Goal: Register for event/course

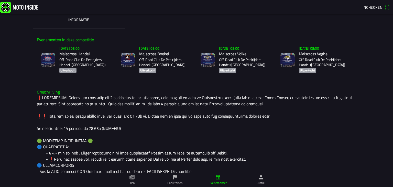
scroll to position [16, 0]
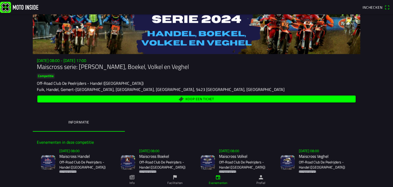
click at [194, 100] on span "Koop een ticket" at bounding box center [200, 98] width 29 height 3
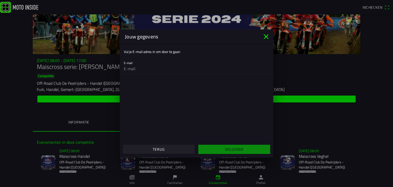
click at [267, 36] on icon "close" at bounding box center [266, 36] width 5 height 5
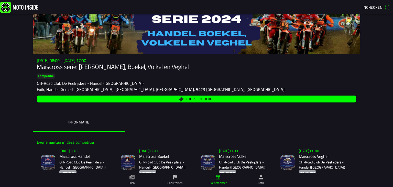
scroll to position [42, 0]
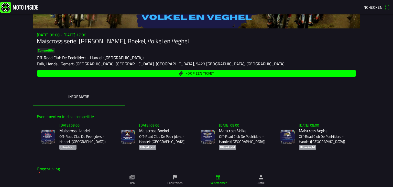
click at [77, 96] on ion-label "Informatie" at bounding box center [78, 97] width 21 height 6
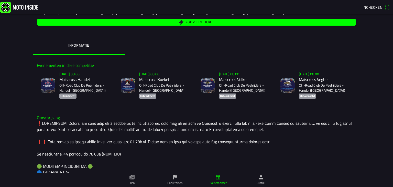
scroll to position [144, 0]
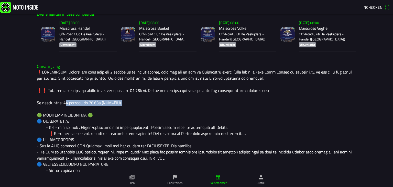
drag, startPoint x: 63, startPoint y: 103, endPoint x: 123, endPoint y: 102, distance: 60.2
click at [0, 0] on slot "[DATE] 08:00" at bounding box center [0, 0] width 0 height 0
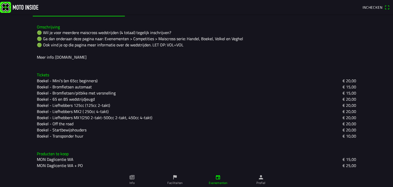
scroll to position [125, 0]
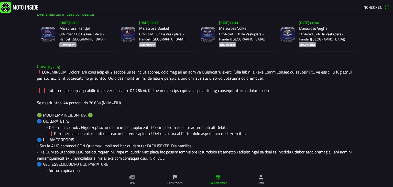
click at [368, 186] on ion-tab-bar "Info Faciliteiten Evenementen Profiel" at bounding box center [196, 180] width 393 height 14
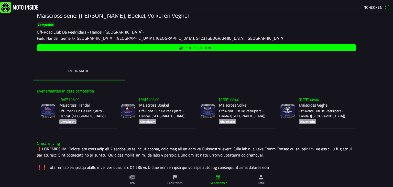
scroll to position [42, 0]
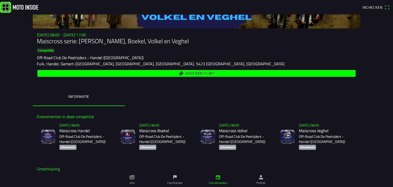
click at [299, 130] on h2 "Maiscross Veghel" at bounding box center [325, 130] width 53 height 5
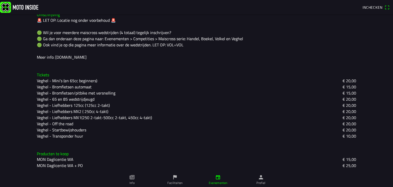
scroll to position [9, 0]
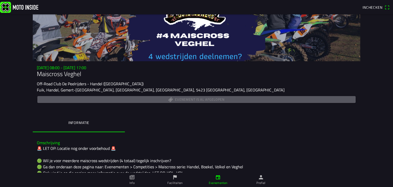
click at [204, 99] on div "Evenement is al afgelopen" at bounding box center [196, 99] width 319 height 9
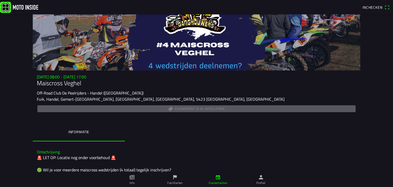
scroll to position [137, 0]
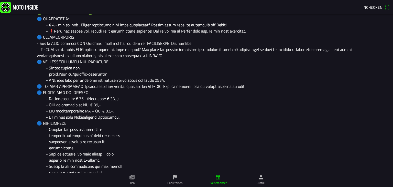
scroll to position [144, 0]
